Goal: Transaction & Acquisition: Obtain resource

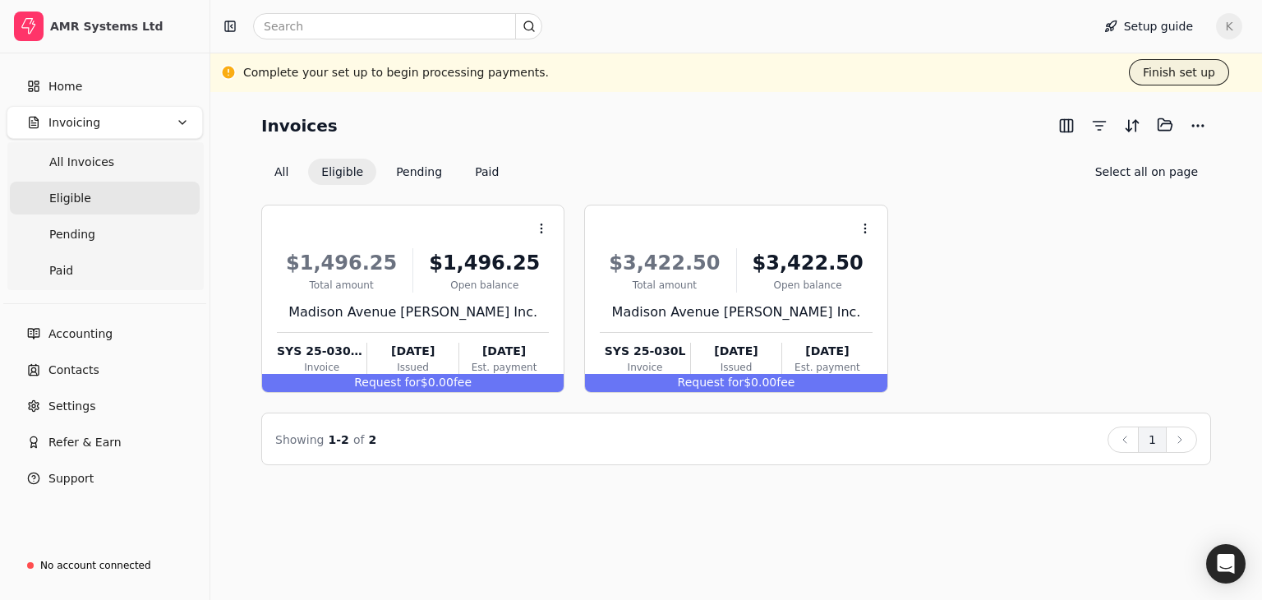
click at [1187, 73] on button "Finish set up" at bounding box center [1179, 72] width 100 height 26
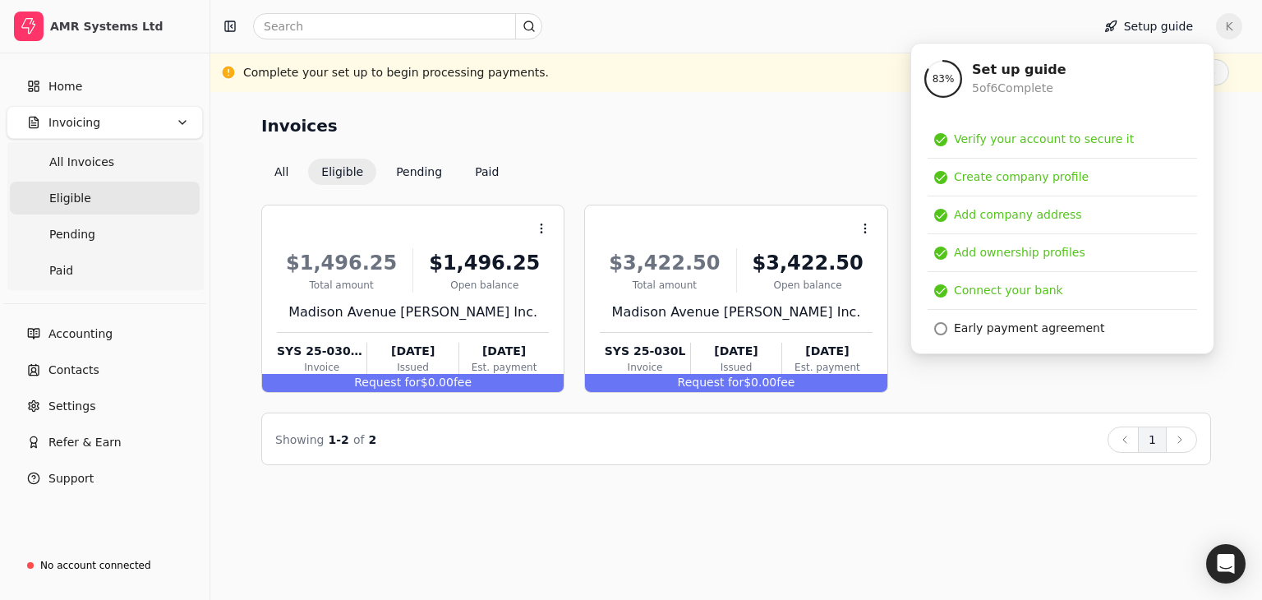
click at [874, 542] on div "Invoices Selected items: 0 All Eligible Pending Paid Select all on page Context…" at bounding box center [736, 346] width 1052 height 508
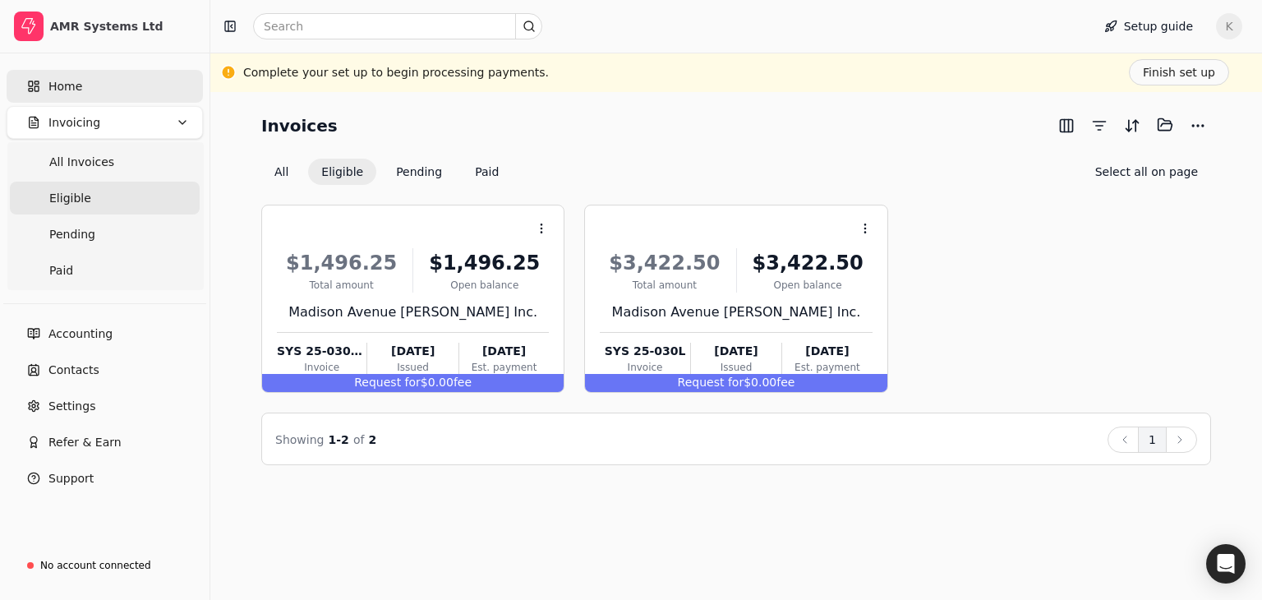
click at [53, 90] on span "Home" at bounding box center [65, 86] width 34 height 17
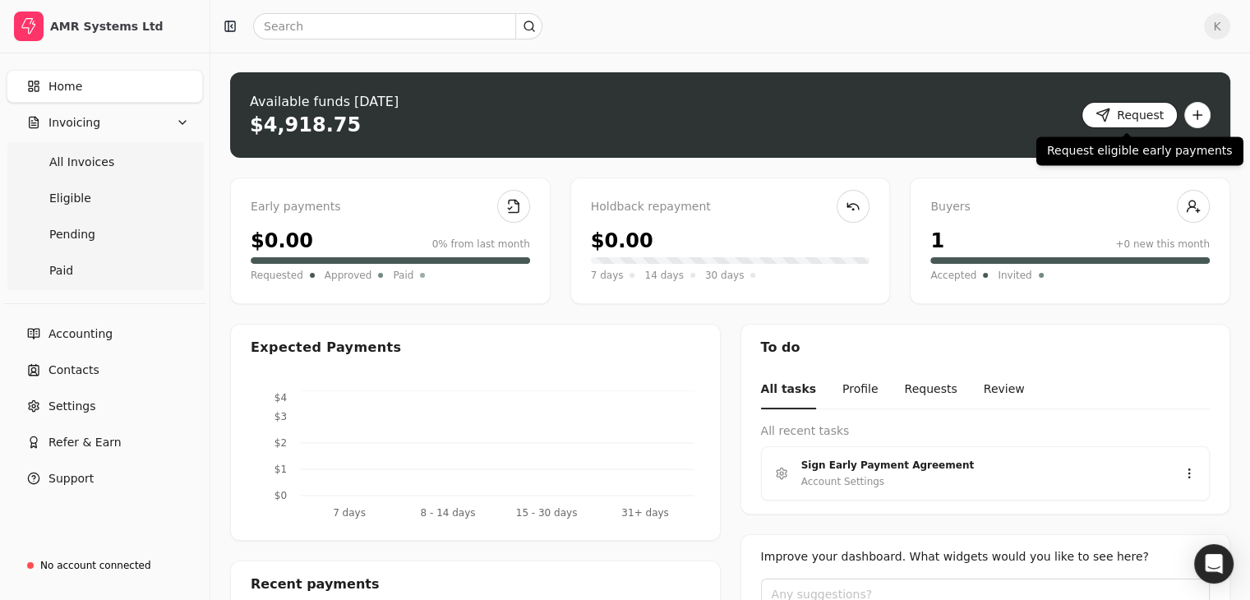
click at [1115, 113] on button "Request" at bounding box center [1130, 115] width 96 height 26
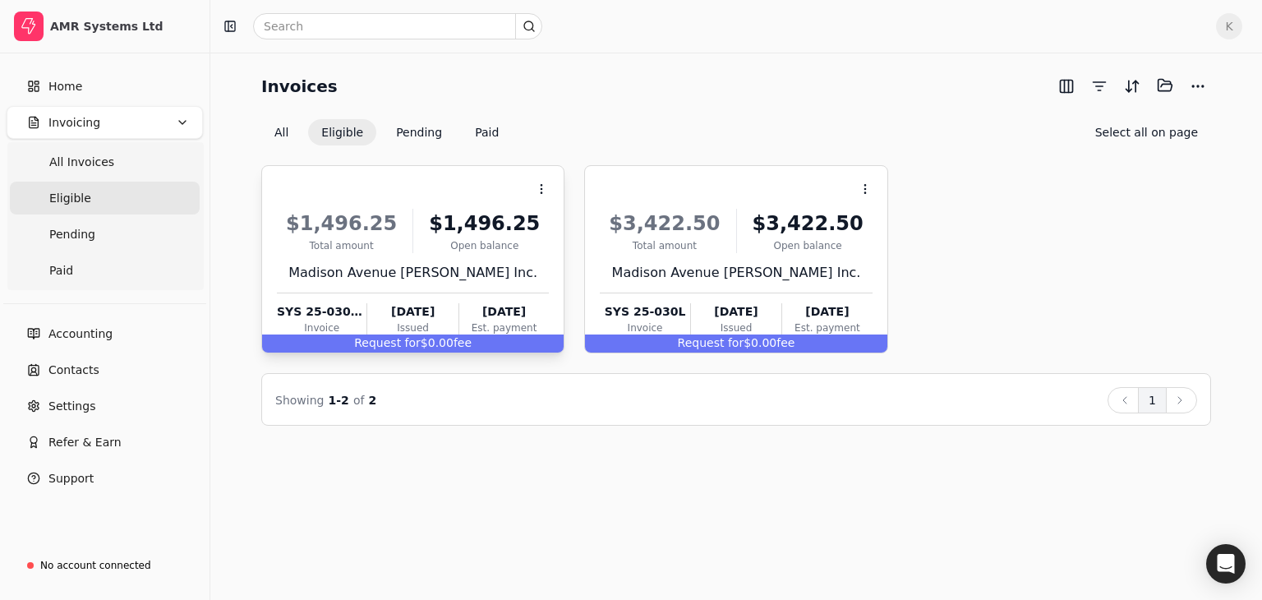
click at [422, 342] on div "Request for $0.00 fee" at bounding box center [413, 344] width 302 height 18
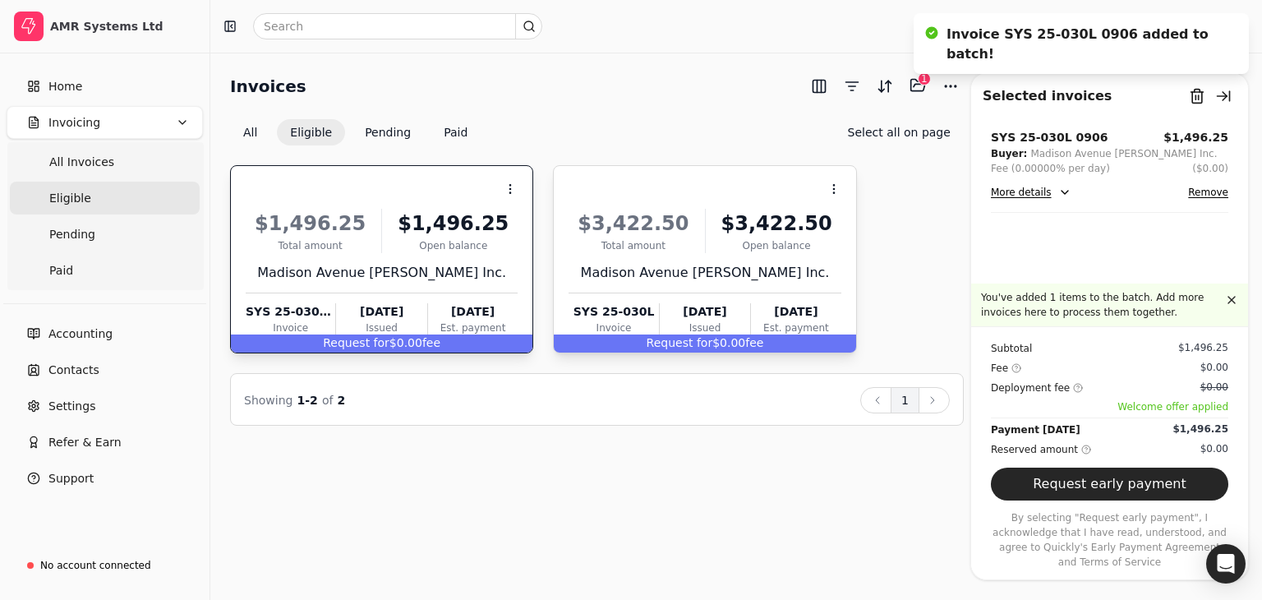
click at [663, 344] on span "Request for" at bounding box center [680, 342] width 67 height 13
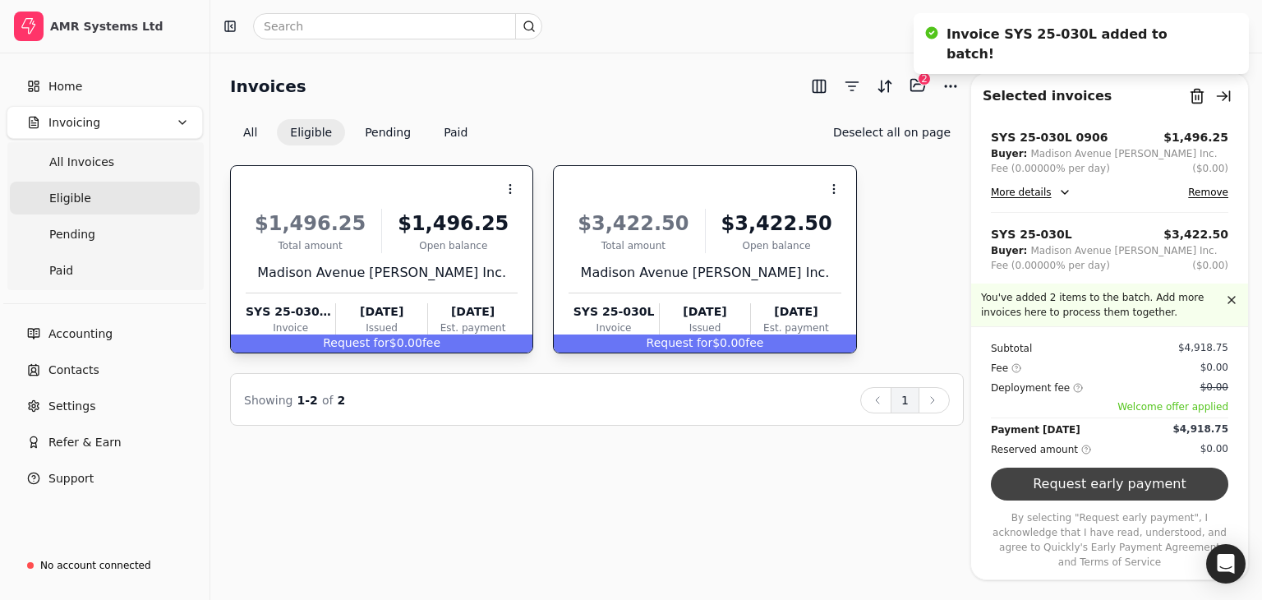
click at [1092, 501] on button "Request early payment" at bounding box center [1110, 484] width 238 height 33
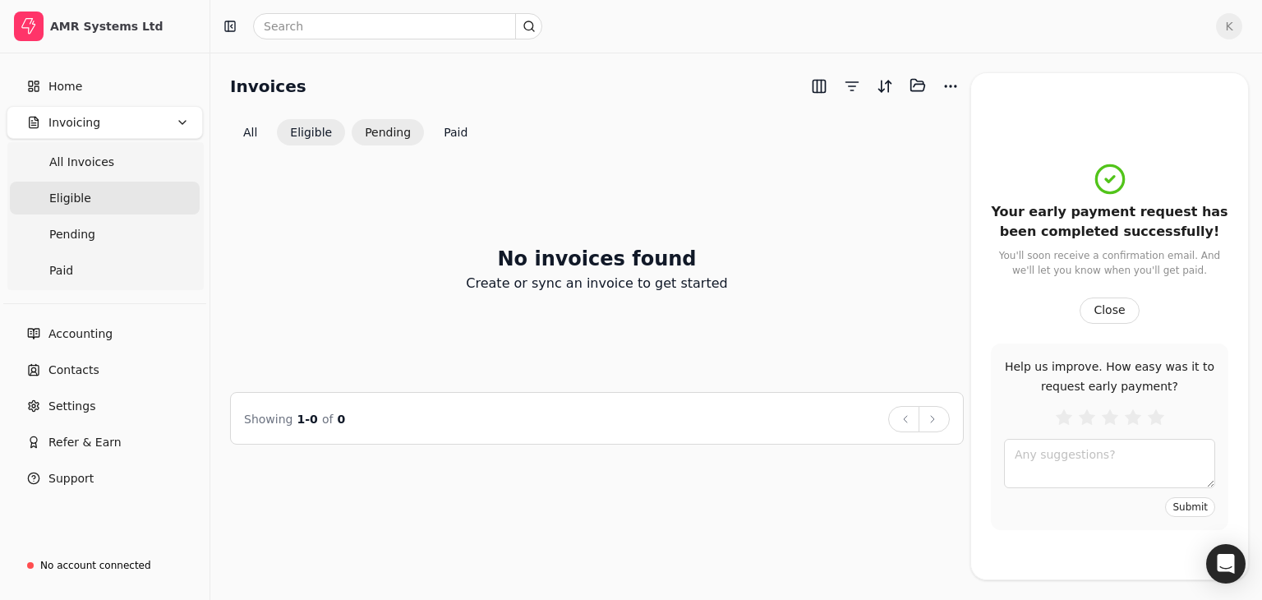
click at [376, 132] on button "Pending" at bounding box center [388, 132] width 72 height 26
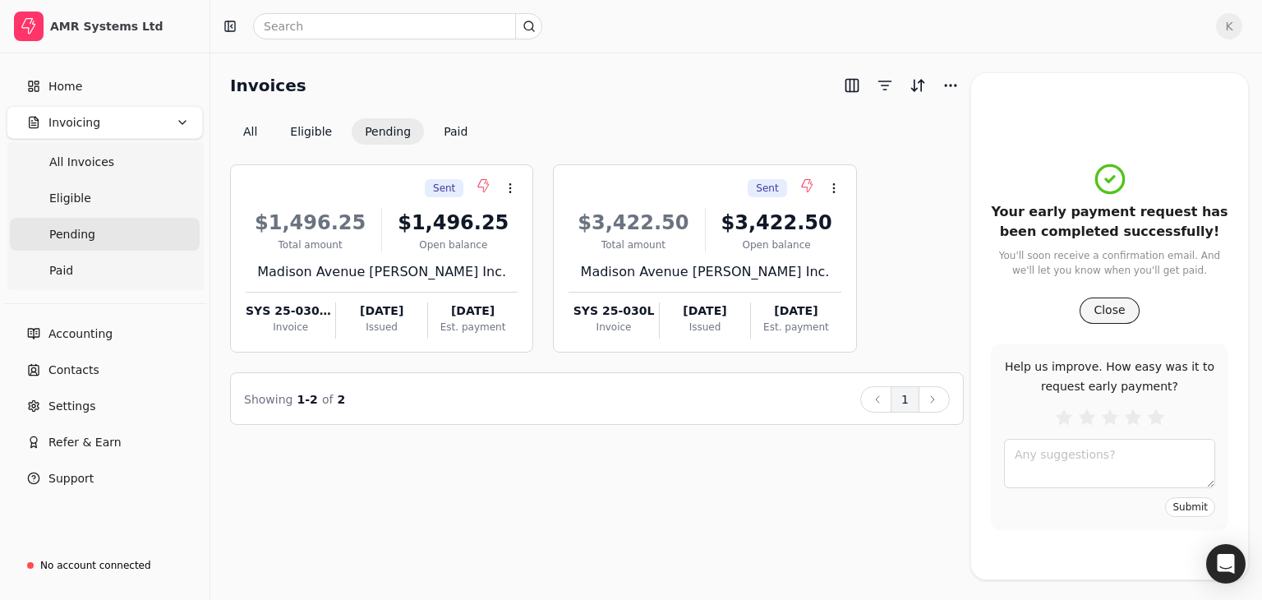
click at [1114, 308] on button "Close" at bounding box center [1109, 311] width 59 height 26
